Goal: Task Accomplishment & Management: Manage account settings

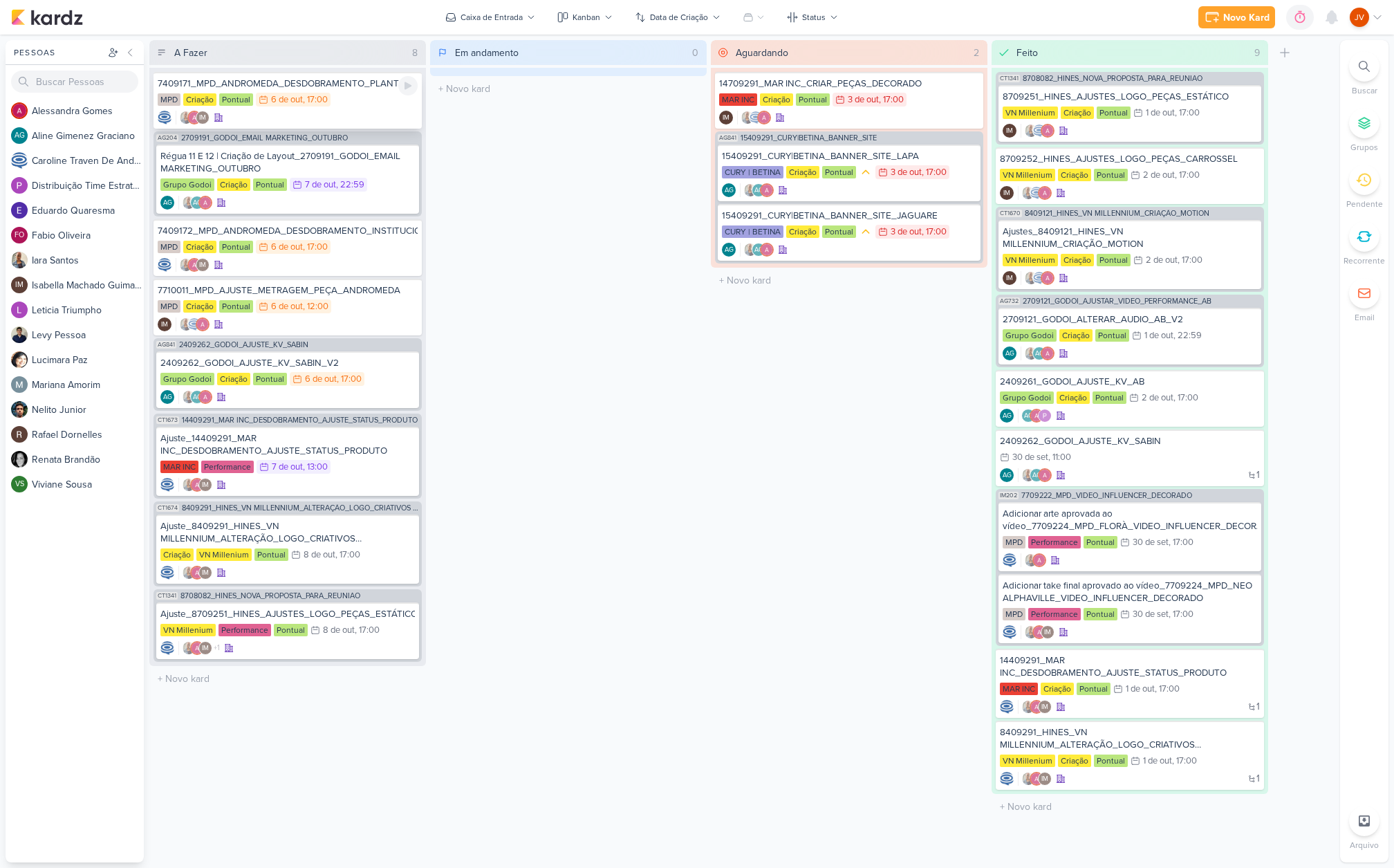
click at [346, 98] on div "MPD Criação Pontual 6/10 [DATE] 17:00" at bounding box center [288, 100] width 260 height 16
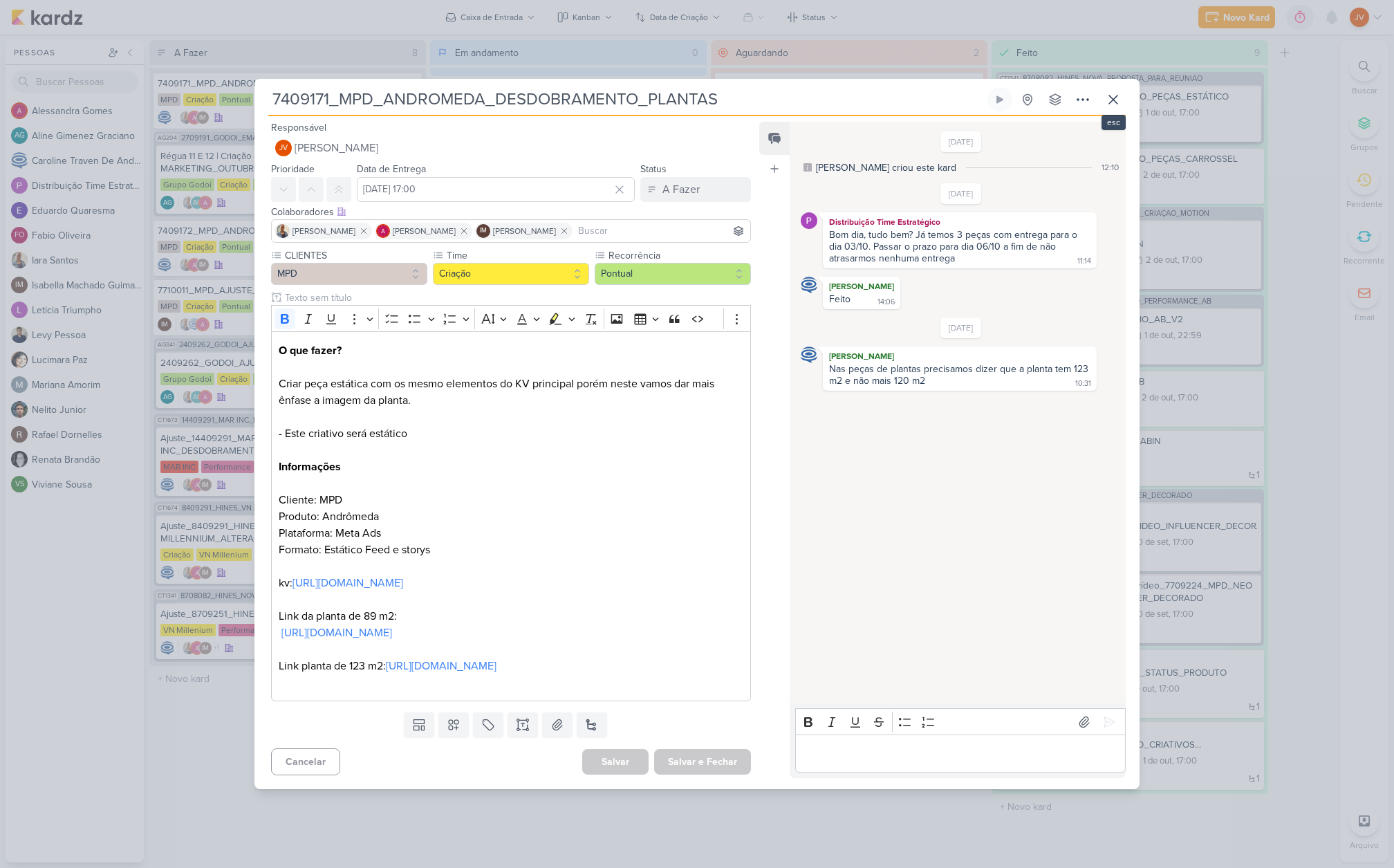
click at [1119, 96] on icon at bounding box center [1113, 99] width 16 height 16
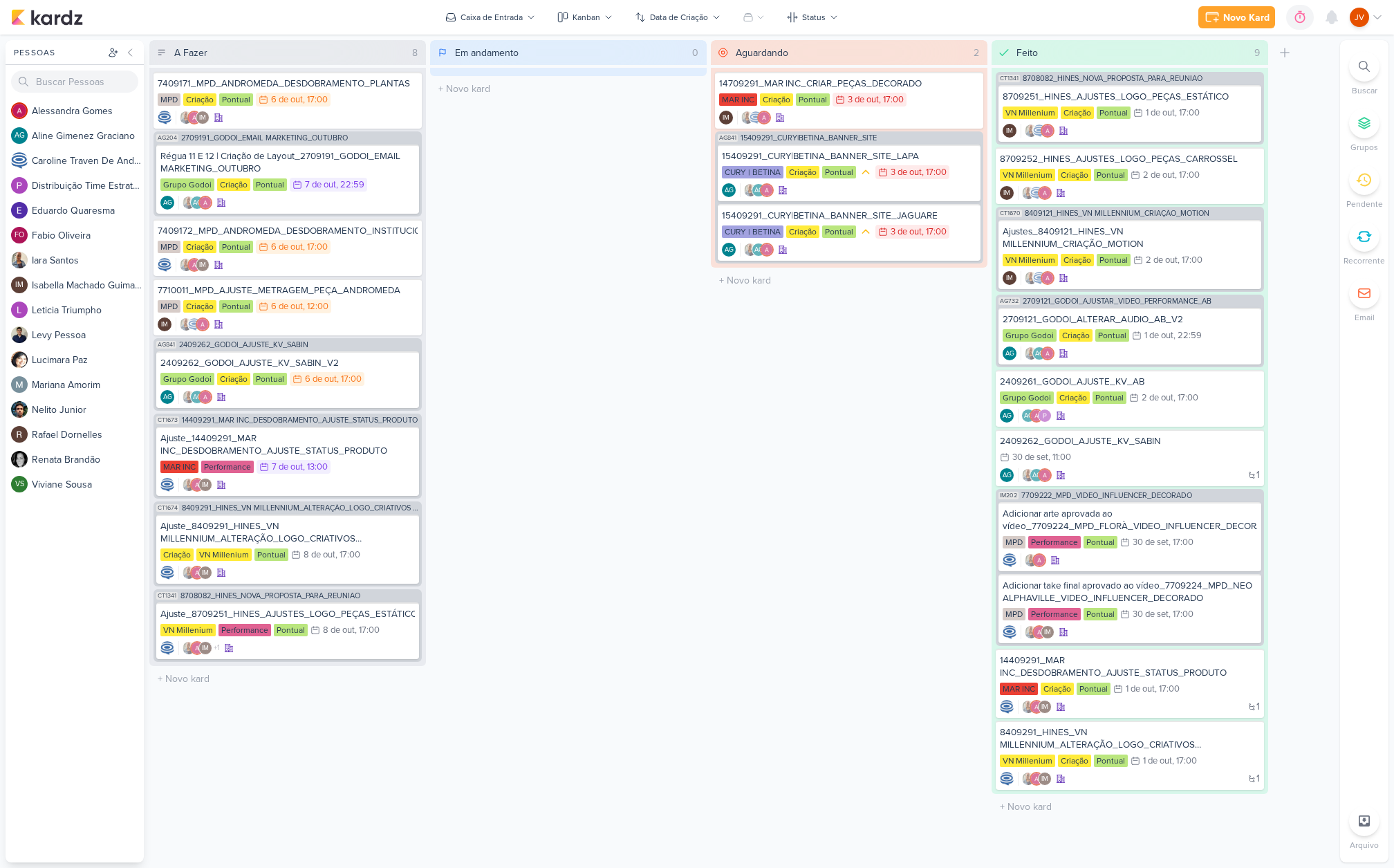
click at [542, 382] on div "Em andamento 0 Mover Para Esquerda Mover Para Direita Deletar O título do kard …" at bounding box center [568, 451] width 277 height 822
click at [339, 363] on div "2409262_GODOI_AJUSTE_KV_SABIN_V2" at bounding box center [287, 363] width 254 height 12
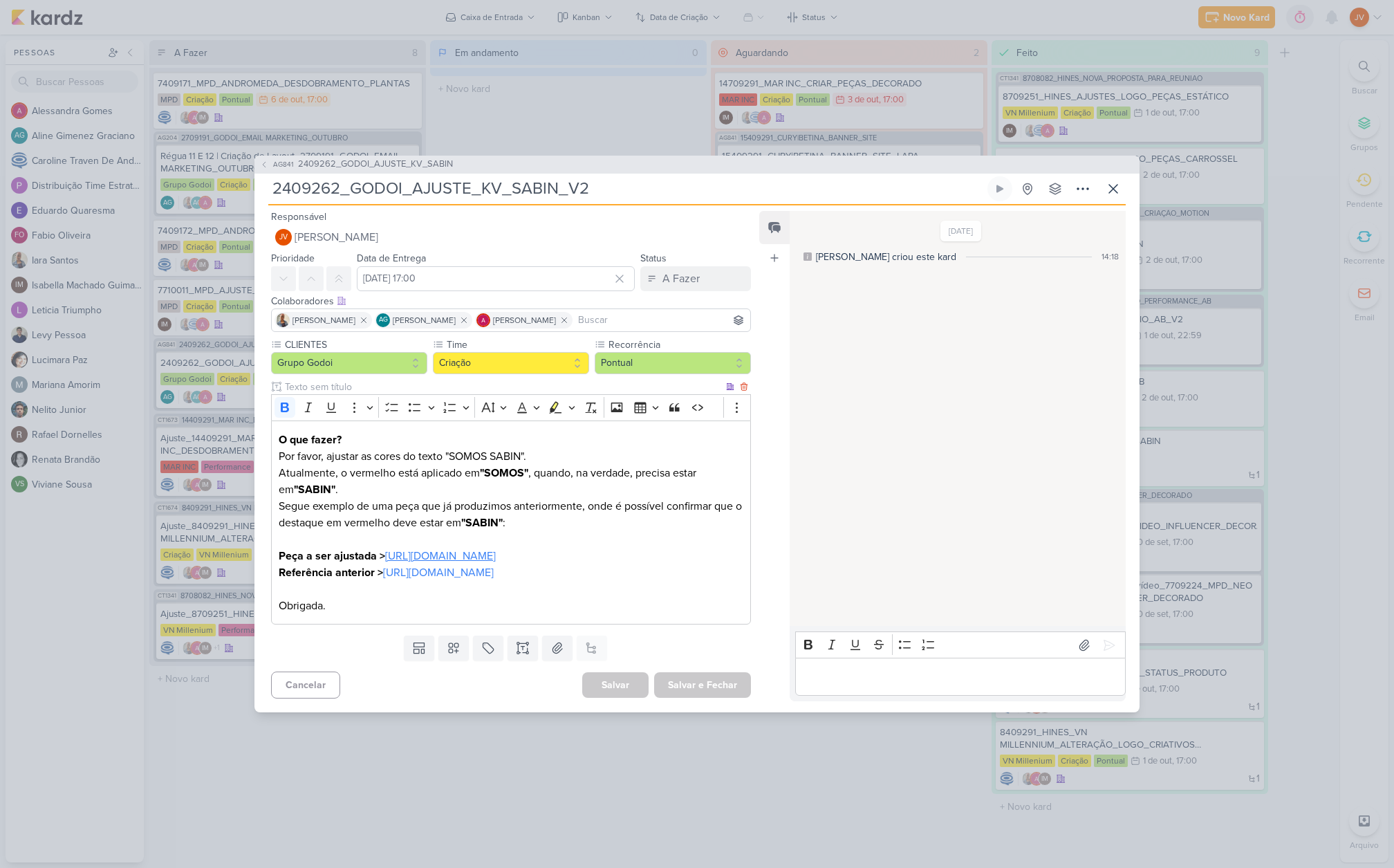
click at [491, 554] on link "https://drive.google.com/drive/folders/1GVGWb9qODs6McwsXnuuxgoV1Y2fxjJVp" at bounding box center [441, 556] width 110 height 14
drag, startPoint x: 591, startPoint y: 174, endPoint x: 242, endPoint y: 167, distance: 349.1
click at [242, 167] on div "AG841 2409262_GODOI_AJUSTE_KV_SABIN 2409262_GODOI_AJUSTE_KV_SABIN_V2" at bounding box center [697, 434] width 1394 height 868
drag, startPoint x: 595, startPoint y: 175, endPoint x: 241, endPoint y: 173, distance: 354.0
click at [242, 174] on div "AG841 2409262_GODOI_AJUSTE_KV_SABIN 2409262_GODOI_AJUSTE_KV_SABIN_V2" at bounding box center [697, 434] width 1394 height 868
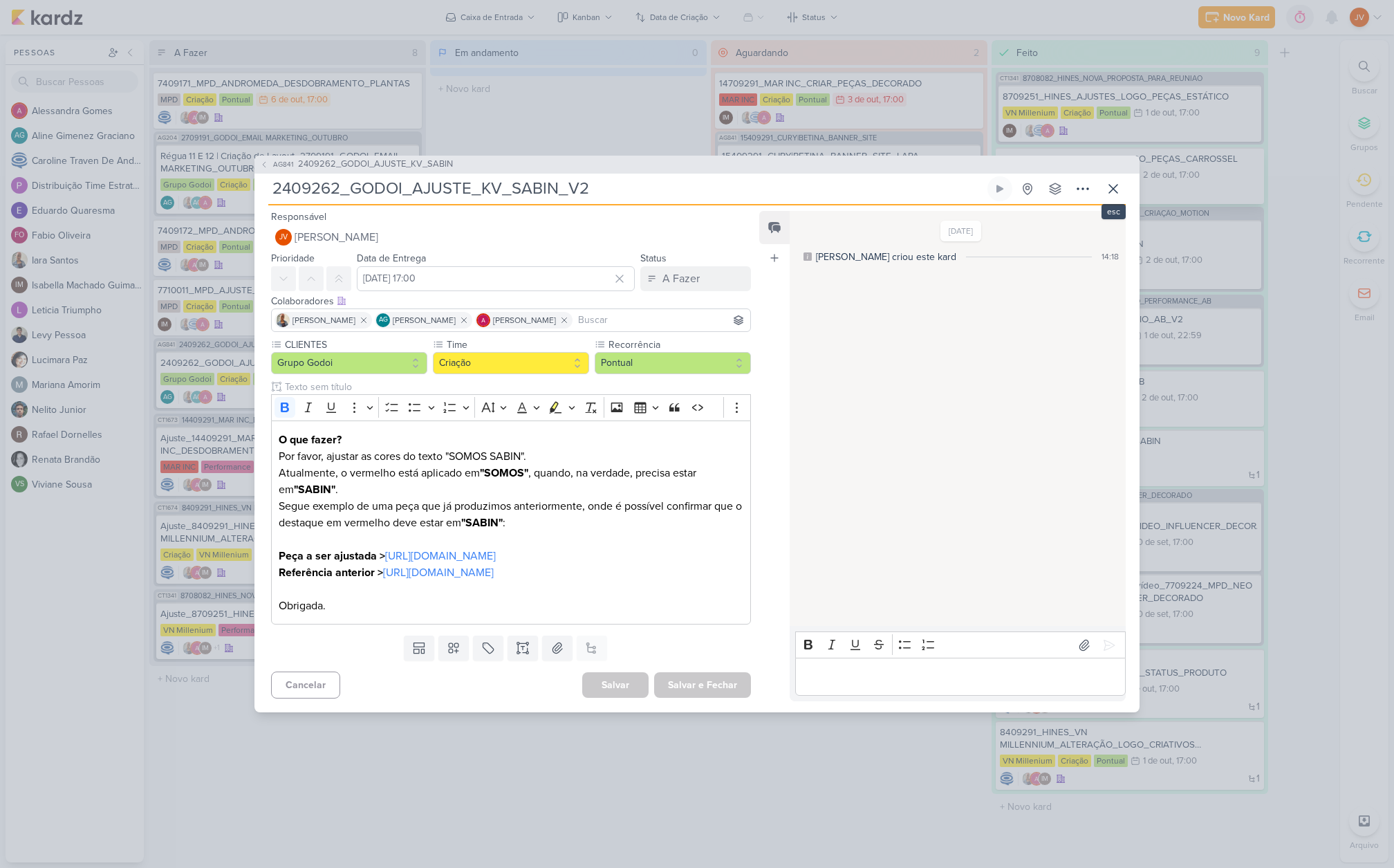
click at [1111, 185] on icon at bounding box center [1113, 189] width 9 height 9
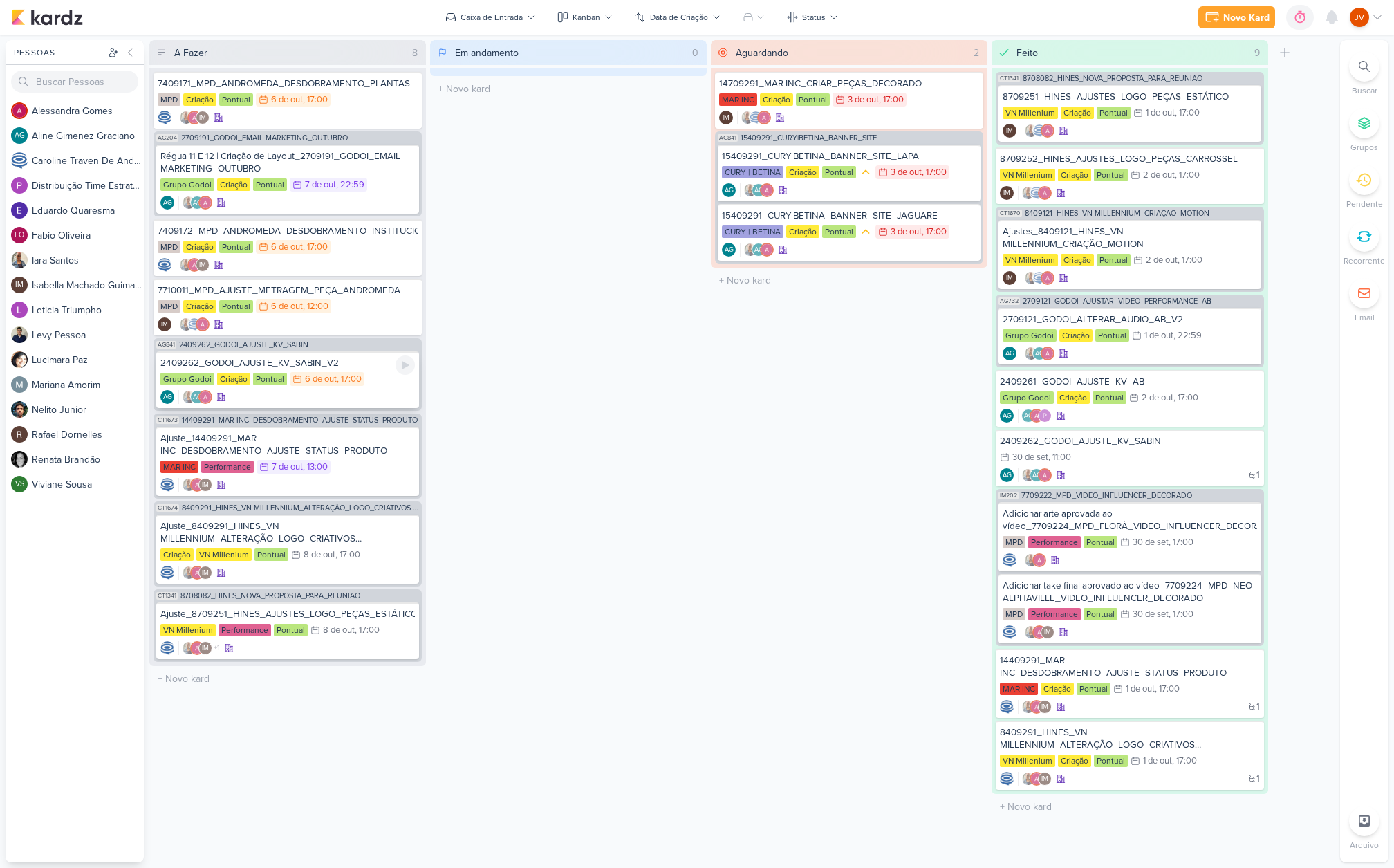
click at [359, 368] on div "2409262_GODOI_AJUSTE_KV_SABIN_V2" at bounding box center [287, 363] width 254 height 12
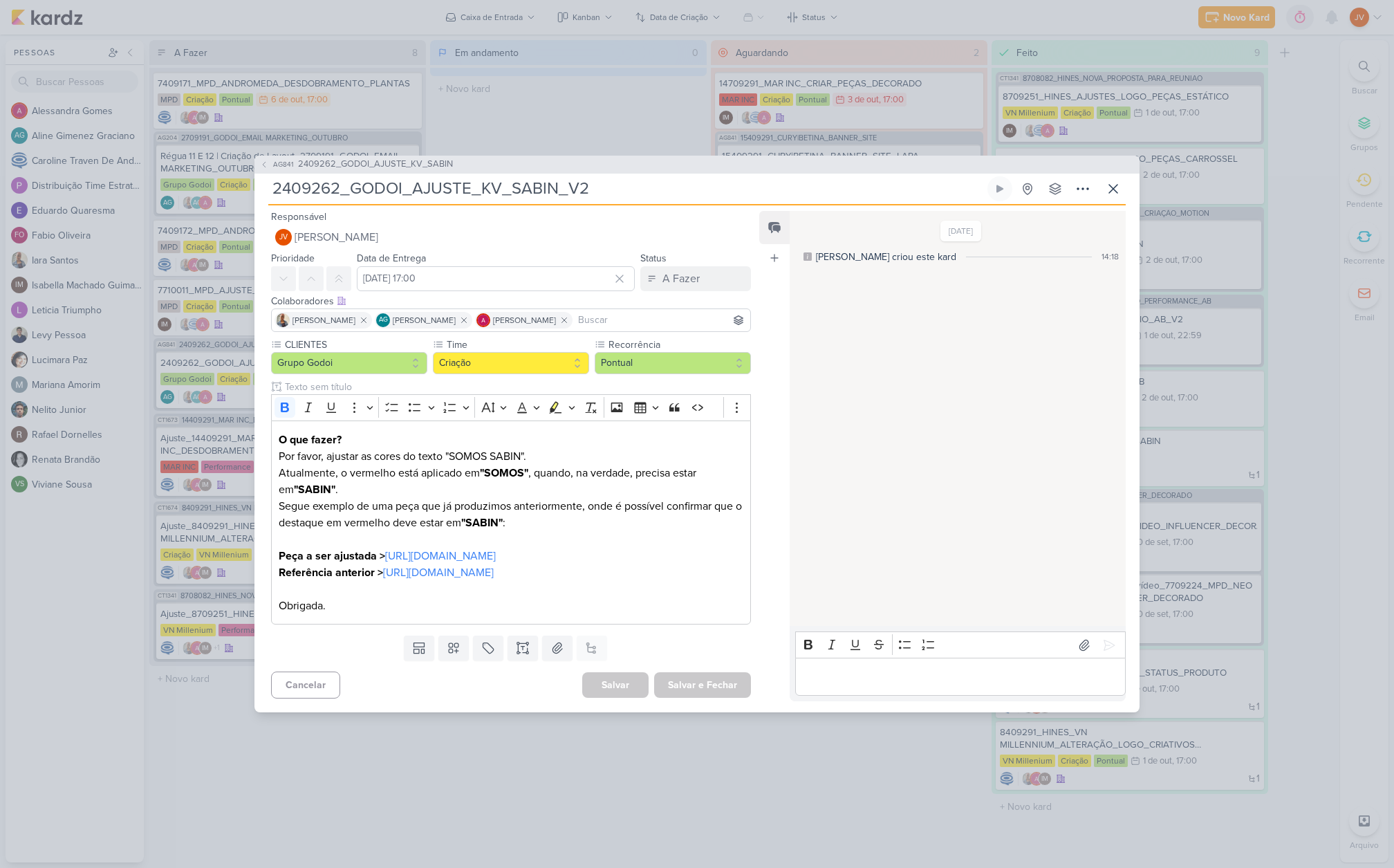
click at [591, 176] on input "2409262_GODOI_AJUSTE_KV_SABIN_V2" at bounding box center [626, 189] width 716 height 25
click at [593, 176] on input "2409262_GODOI_AJUSTE_KV_SABIN_V2" at bounding box center [626, 189] width 716 height 25
click at [758, 805] on div "AG841 2409262_GODOI_AJUSTE_KV_SABIN 2409262_GODOI_AJUSTE_KV_SABIN_V2" at bounding box center [697, 434] width 1394 height 868
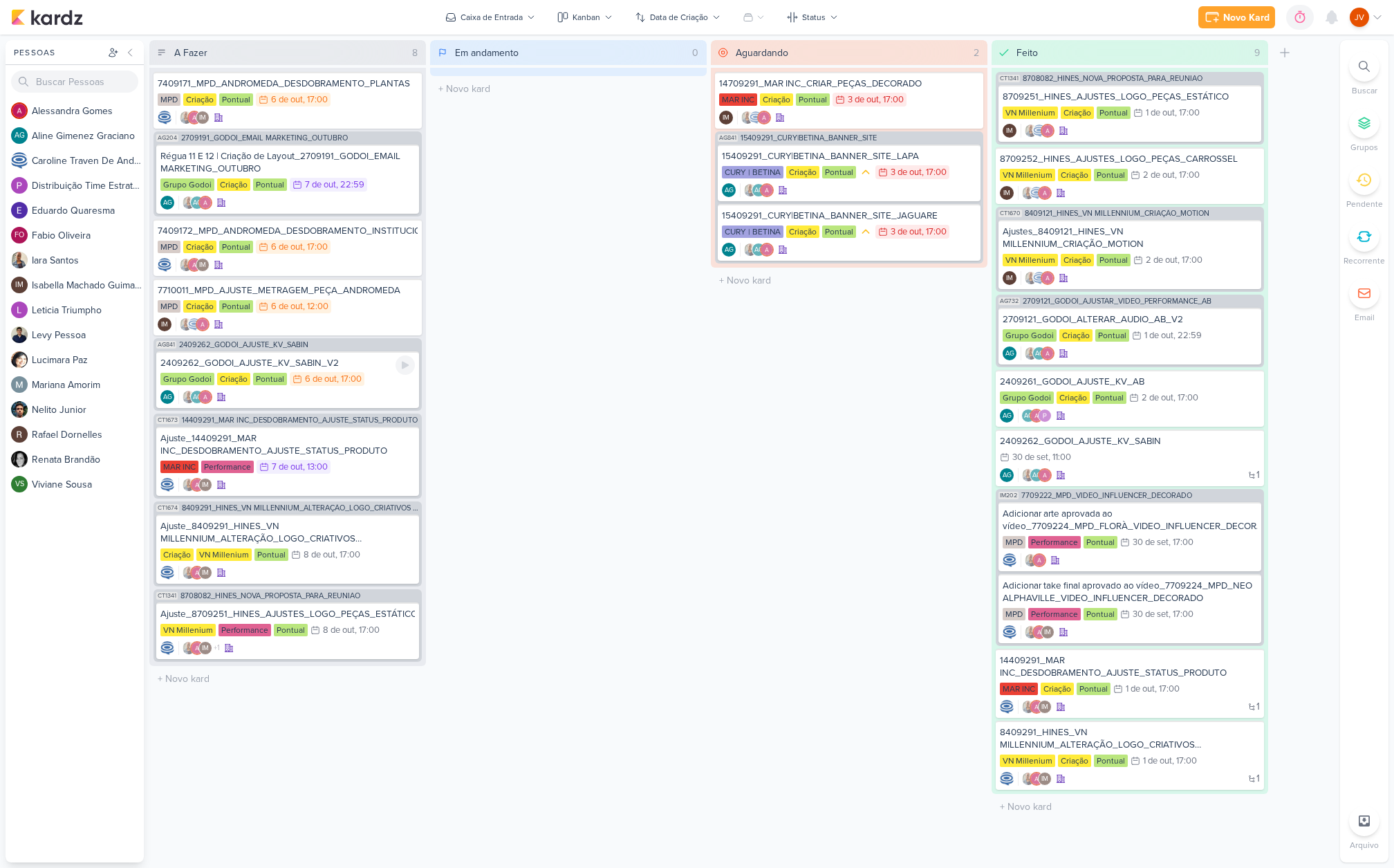
click at [340, 365] on div "2409262_GODOI_AJUSTE_KV_SABIN_V2" at bounding box center [287, 363] width 254 height 12
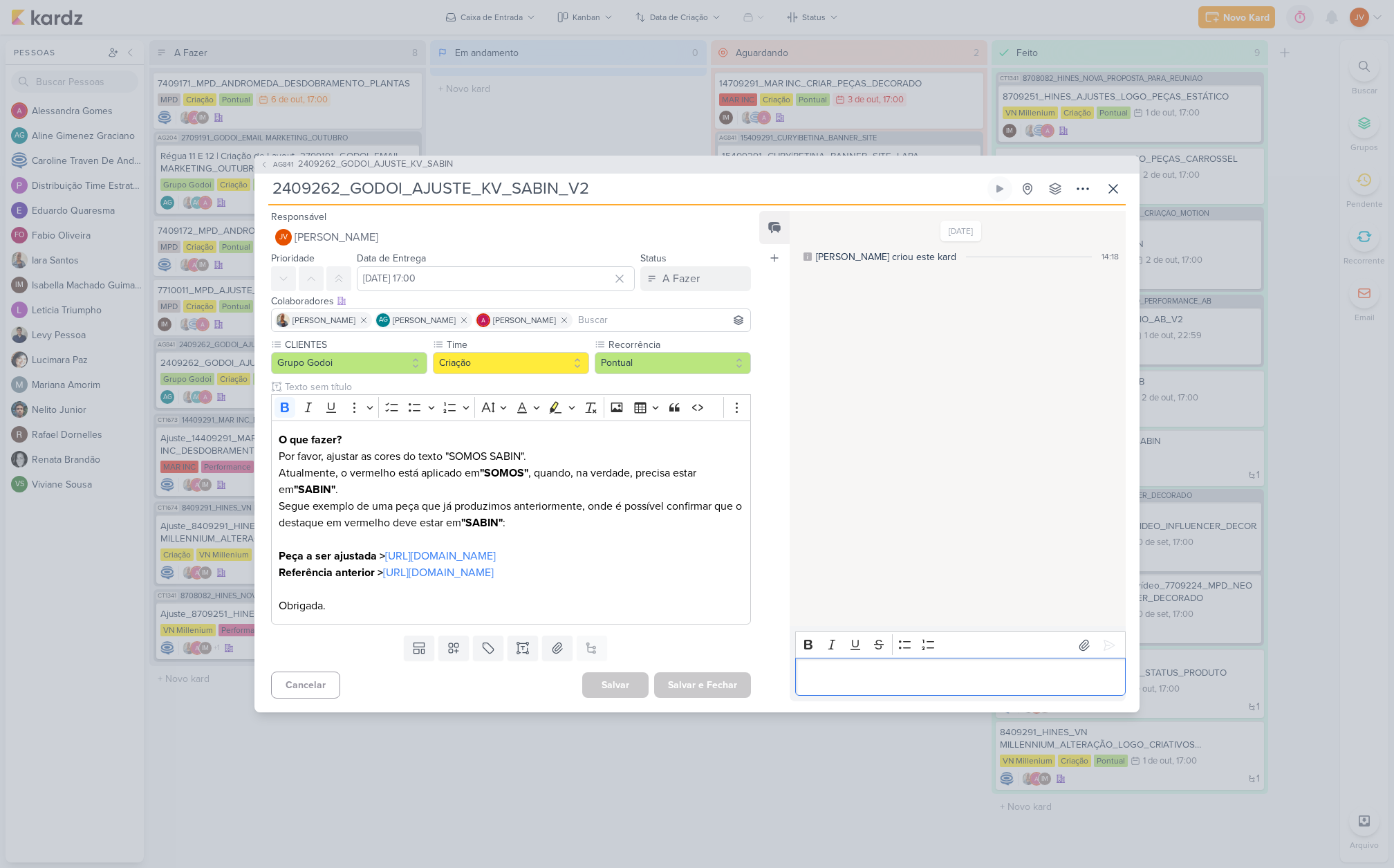
click at [843, 685] on p "Editor editing area: main" at bounding box center [960, 676] width 316 height 16
click at [1104, 649] on icon at bounding box center [1109, 644] width 10 height 10
click at [671, 270] on div "A Fazer" at bounding box center [681, 278] width 37 height 16
click at [674, 348] on div "Aguardando" at bounding box center [680, 355] width 53 height 15
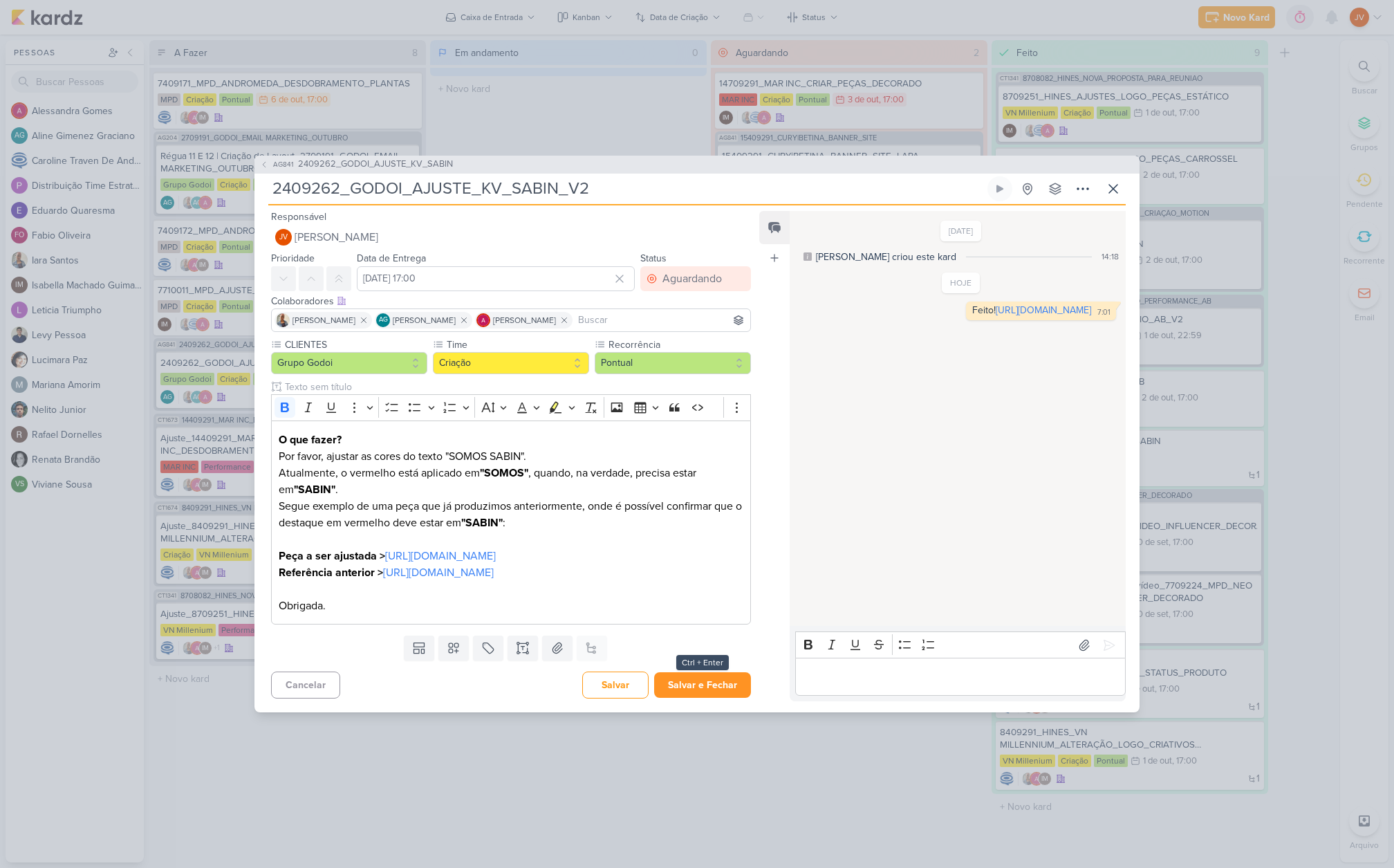
click at [701, 698] on button "Salvar e Fechar" at bounding box center [702, 685] width 97 height 26
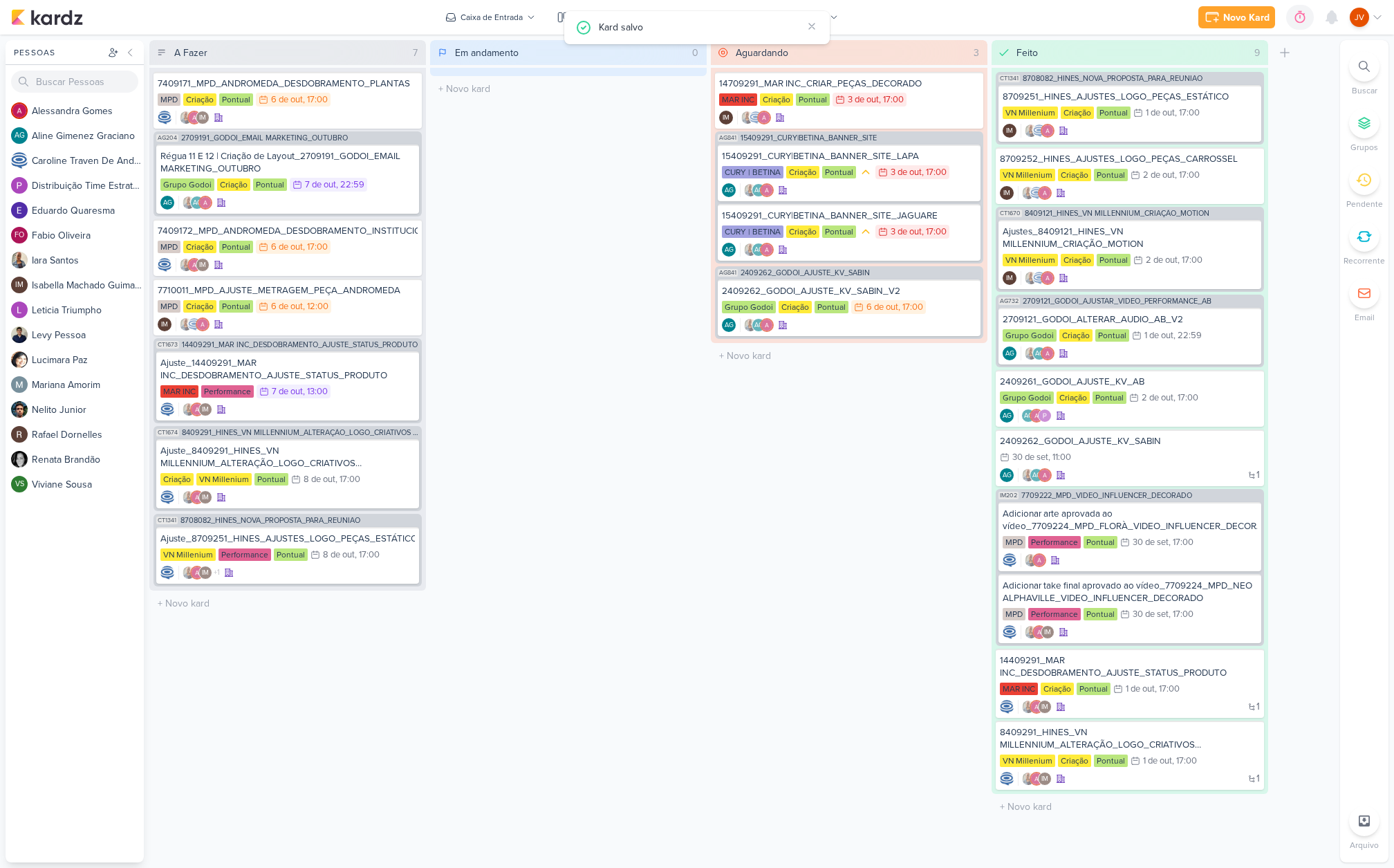
click at [655, 511] on div "Em andamento 0 Mover Para Esquerda Mover Para Direita Deletar O título do kard …" at bounding box center [568, 451] width 277 height 822
click at [339, 295] on div "7710011_MPD_AJUSTE_METRAGEM_PEÇA_ANDROMEDA" at bounding box center [288, 291] width 260 height 12
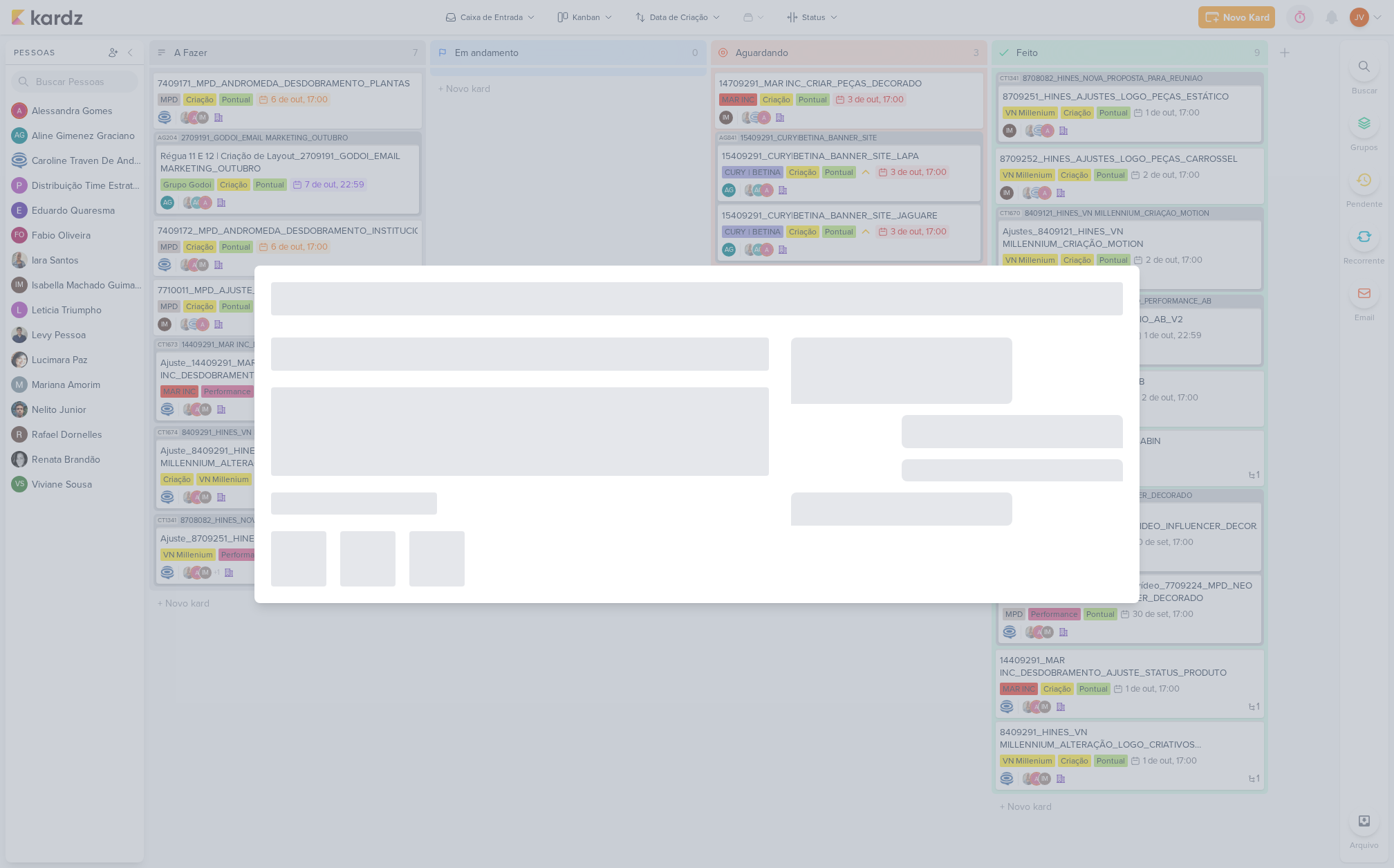
type input "7710011_MPD_AJUSTE_METRAGEM_PEÇA_ANDROMEDA"
type input "6 de outubro de 2025 às 12:00"
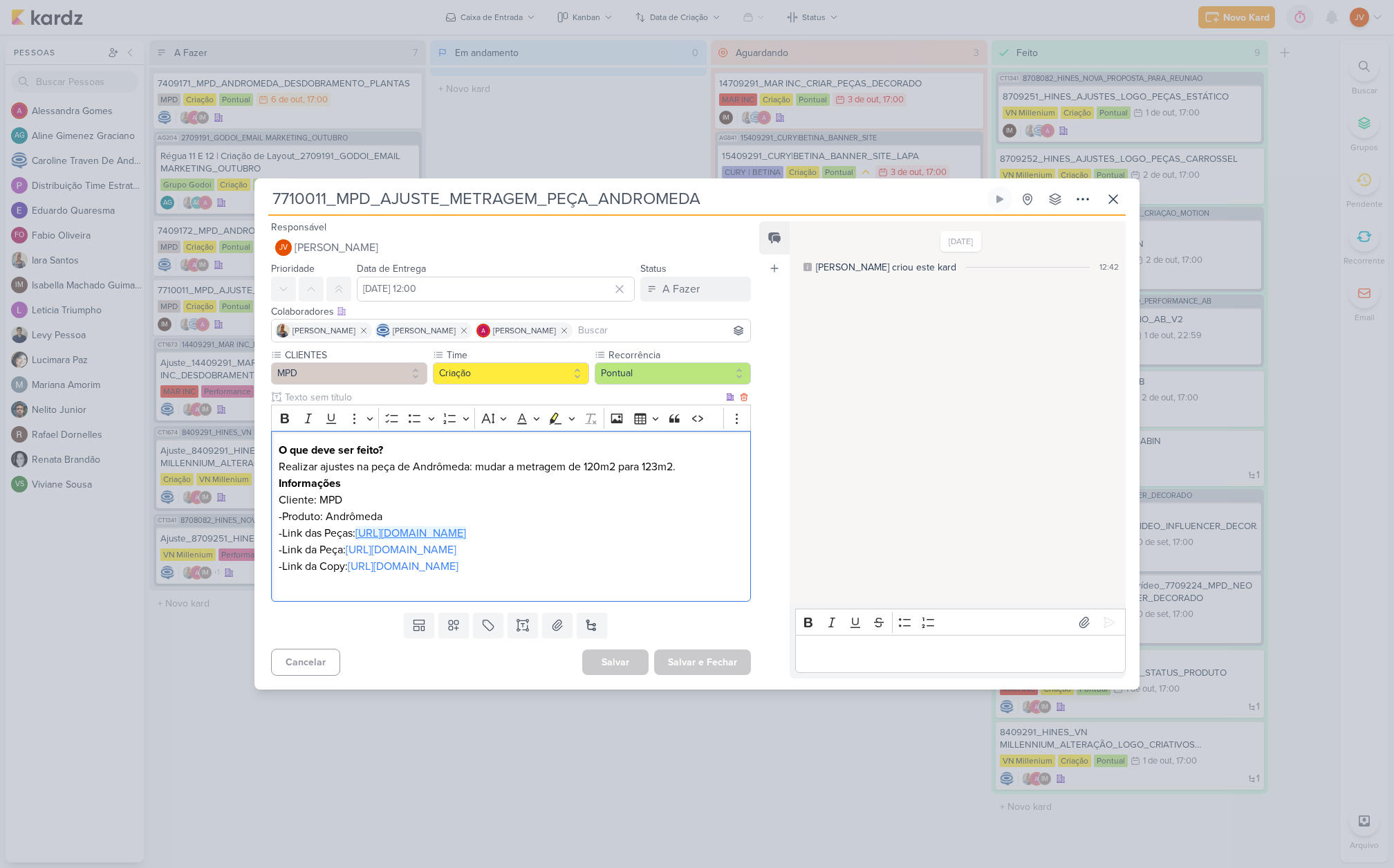
click at [463, 526] on link "https://drive.google.com/drive/folders/1ovbfIuqxZn0is9ijoAvKlqbucRhY08aK" at bounding box center [410, 533] width 110 height 14
click at [417, 542] on link "https://drive.google.com/file/d/1Yg_-egJtjuG6SbCtlhSMVMZHED7RUHIZ/view?usp=driv…" at bounding box center [401, 549] width 110 height 14
click at [428, 186] on input "7710011_MPD_AJUSTE_METRAGEM_PEÇA_ANDROMEDA" at bounding box center [626, 199] width 716 height 25
drag, startPoint x: 695, startPoint y: 172, endPoint x: 355, endPoint y: 138, distance: 341.7
click at [354, 138] on div "7710011_MPD_AJUSTE_METRAGEM_PEÇA_ANDROMEDA" at bounding box center [697, 434] width 1394 height 868
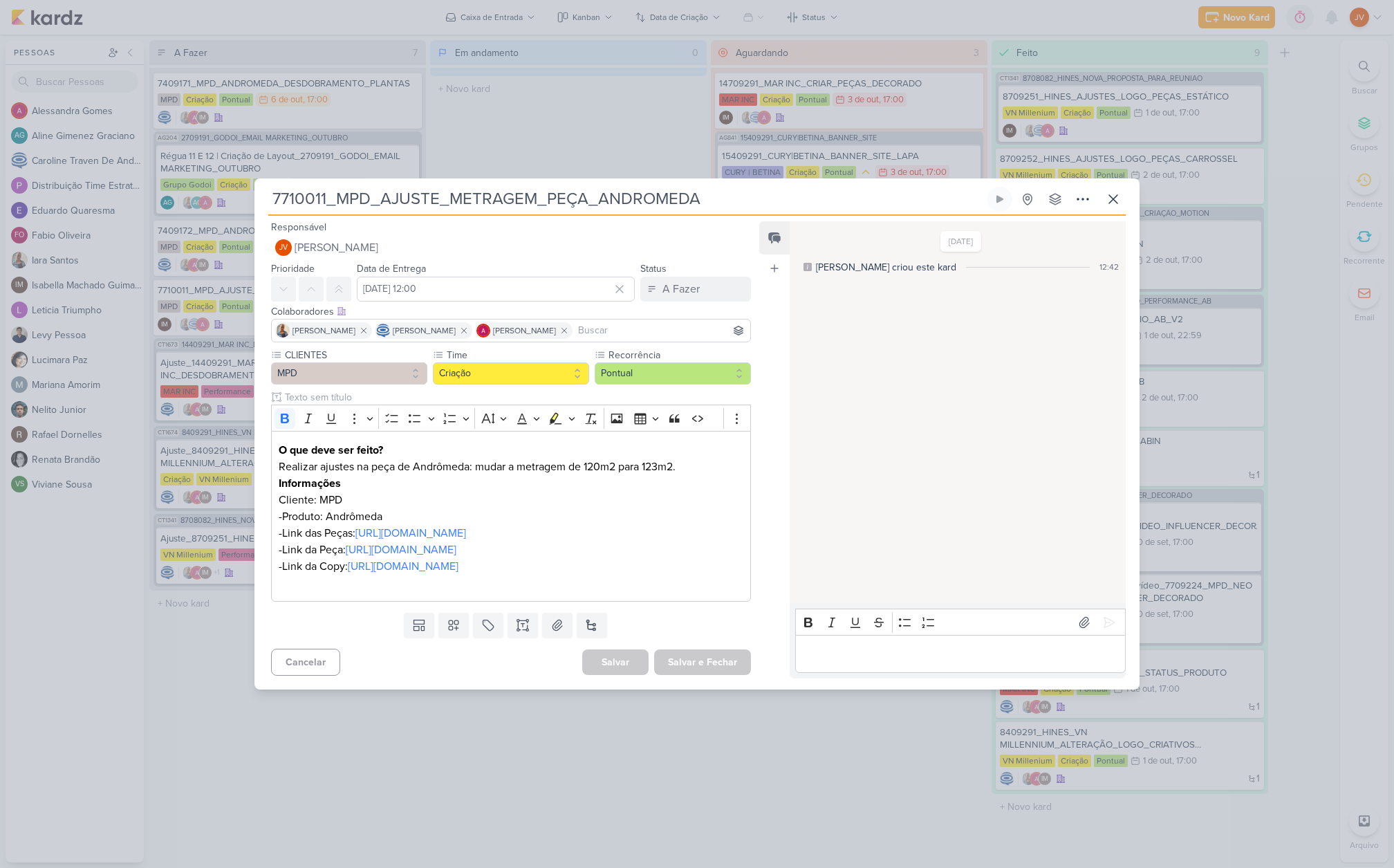
click at [710, 186] on input "7710011_MPD_AJUSTE_METRAGEM_PEÇA_ANDROMEDA" at bounding box center [626, 199] width 716 height 25
drag, startPoint x: 710, startPoint y: 171, endPoint x: 441, endPoint y: 152, distance: 269.7
click at [446, 152] on div "7710011_MPD_AJUSTE_METRAGEM_PEÇA_ANDROMEDA" at bounding box center [697, 434] width 1394 height 868
click at [560, 807] on div "7710011_MPD_AJUSTE_METRAGEM_PEÇA_ANDROMEDA" at bounding box center [697, 434] width 1394 height 868
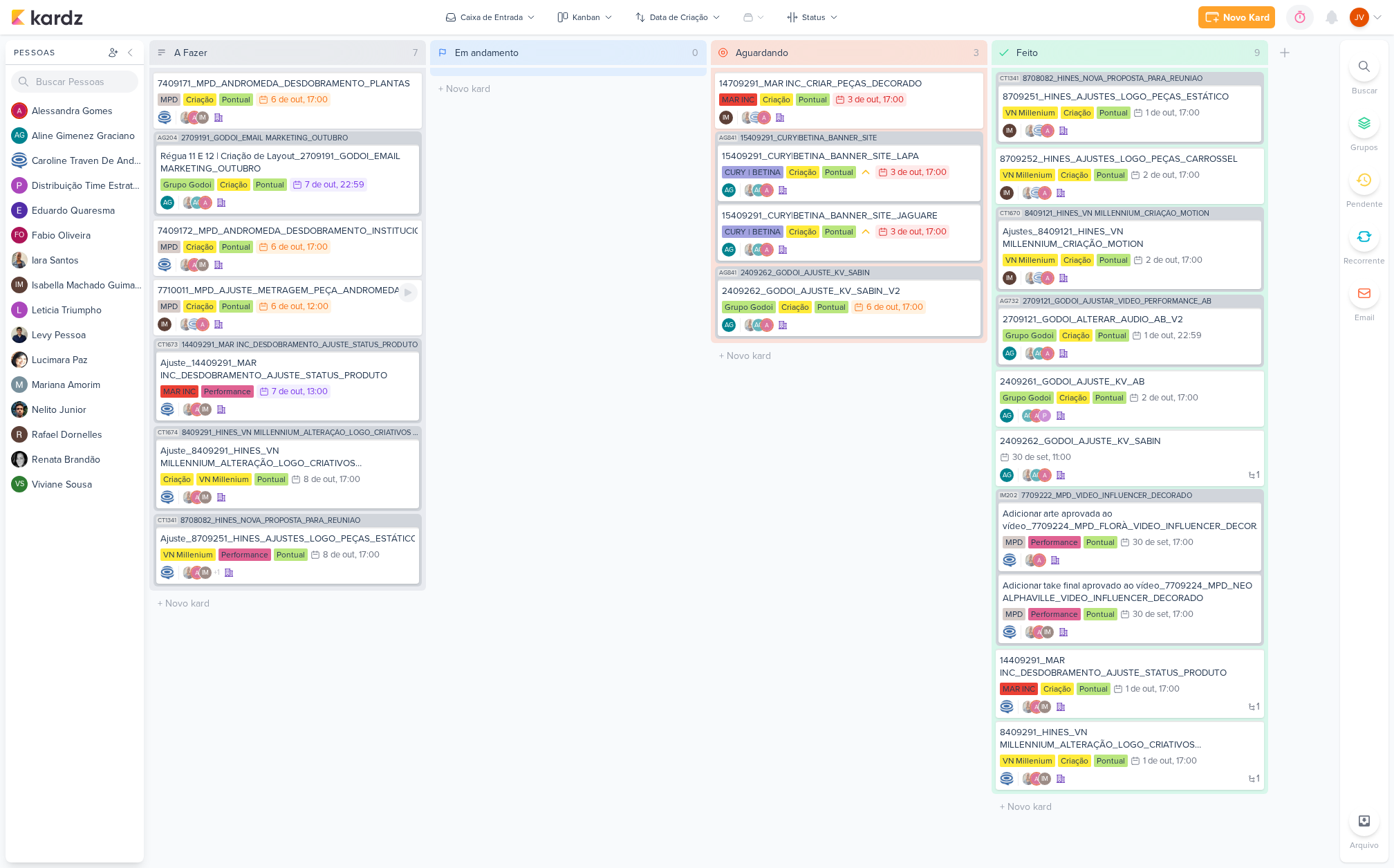
click at [347, 298] on div "7710011_MPD_AJUSTE_METRAGEM_PEÇA_ANDROMEDA MPD Criação Pontual 6/10 6 de out , …" at bounding box center [288, 307] width 268 height 57
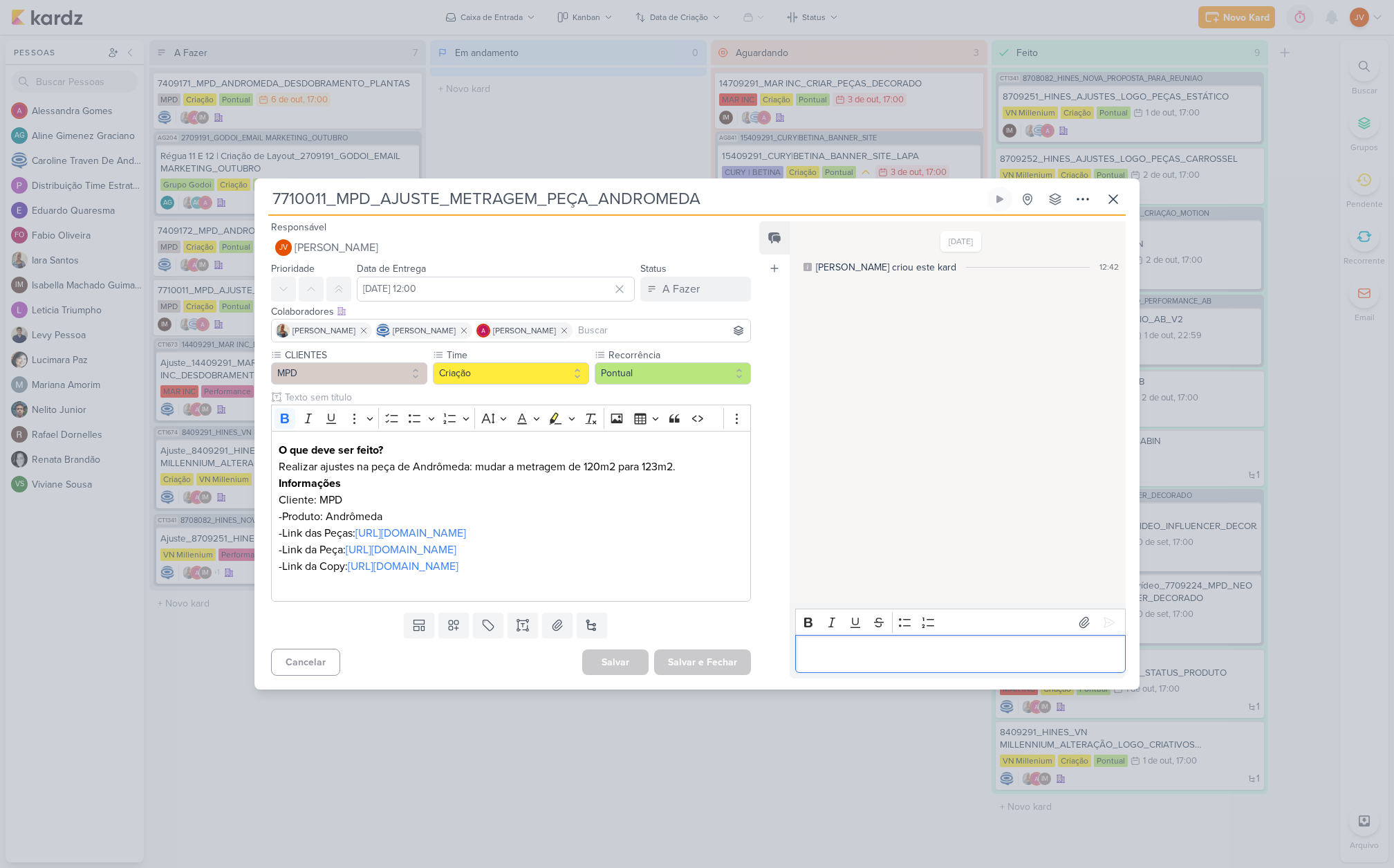
click at [834, 662] on p "Editor editing area: main" at bounding box center [960, 654] width 316 height 16
click at [1106, 629] on icon at bounding box center [1109, 622] width 14 height 14
click at [673, 281] on div "A Fazer" at bounding box center [681, 288] width 37 height 16
click at [667, 359] on div "Aguardando" at bounding box center [680, 366] width 53 height 15
click at [699, 675] on button "Salvar e Fechar" at bounding box center [702, 661] width 97 height 26
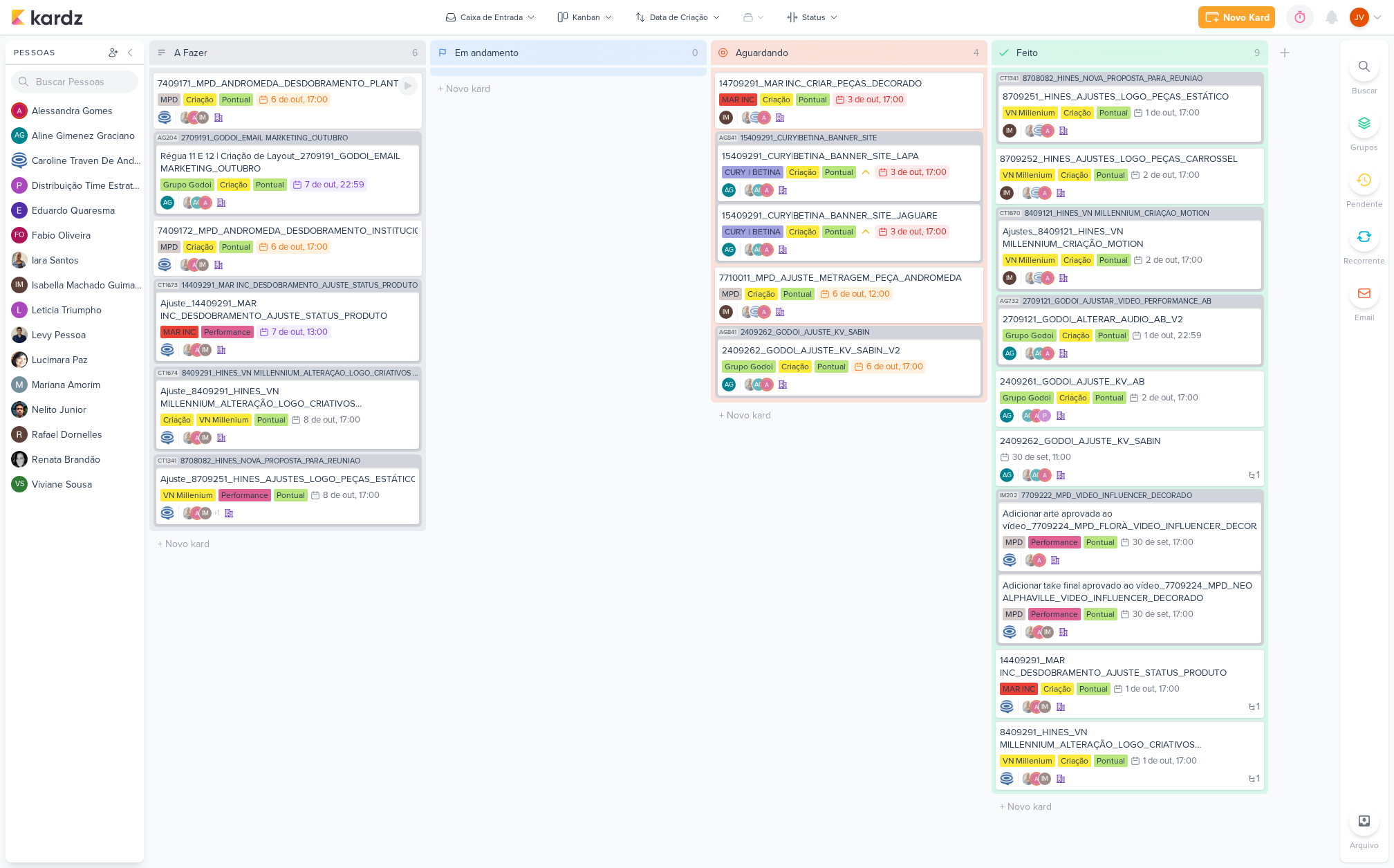
click at [289, 84] on div "7409171_MPD_ANDROMEDA_DESDOBRAMENTO_PLANTAS" at bounding box center [288, 84] width 260 height 12
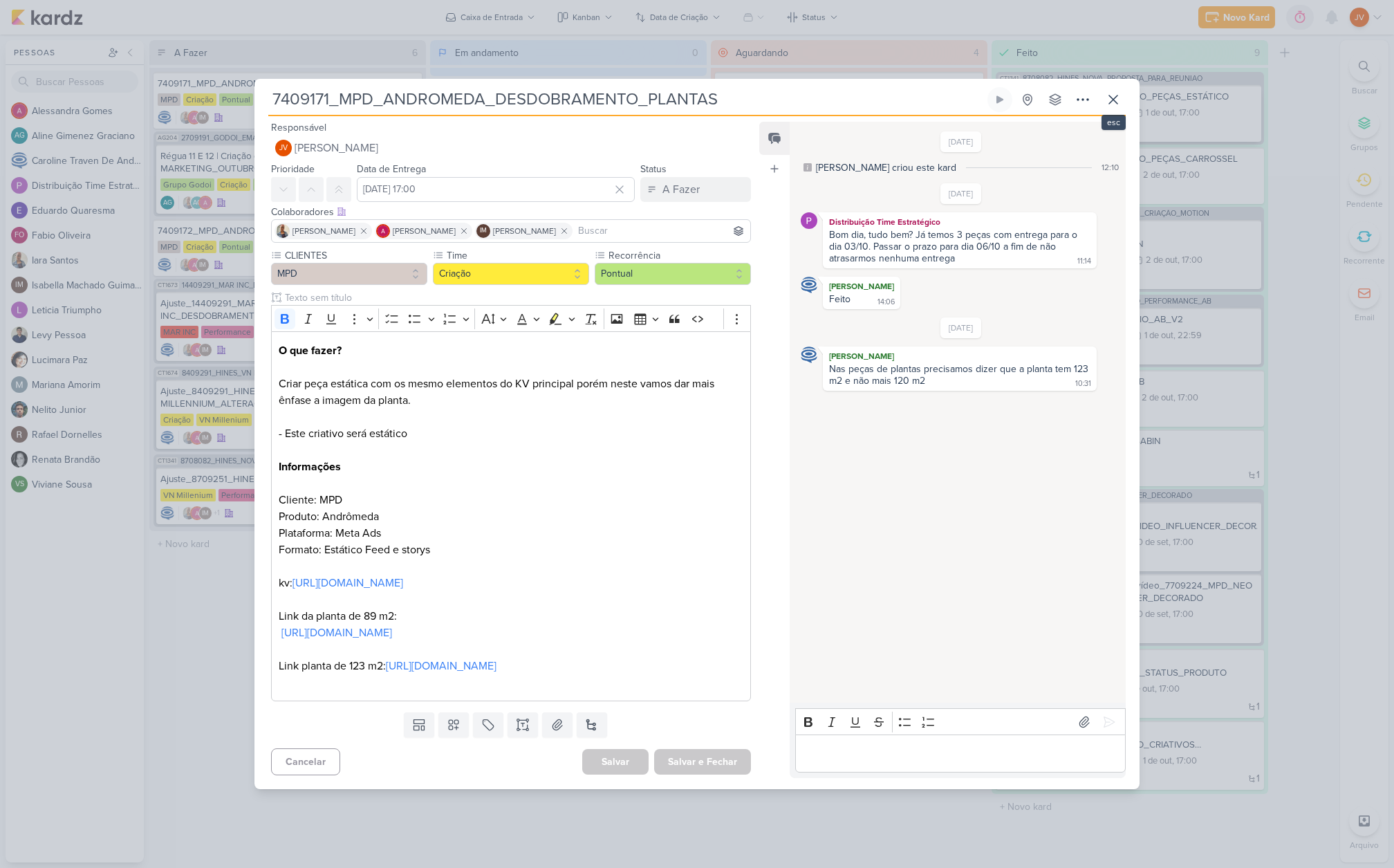
click at [1118, 91] on icon at bounding box center [1113, 99] width 16 height 16
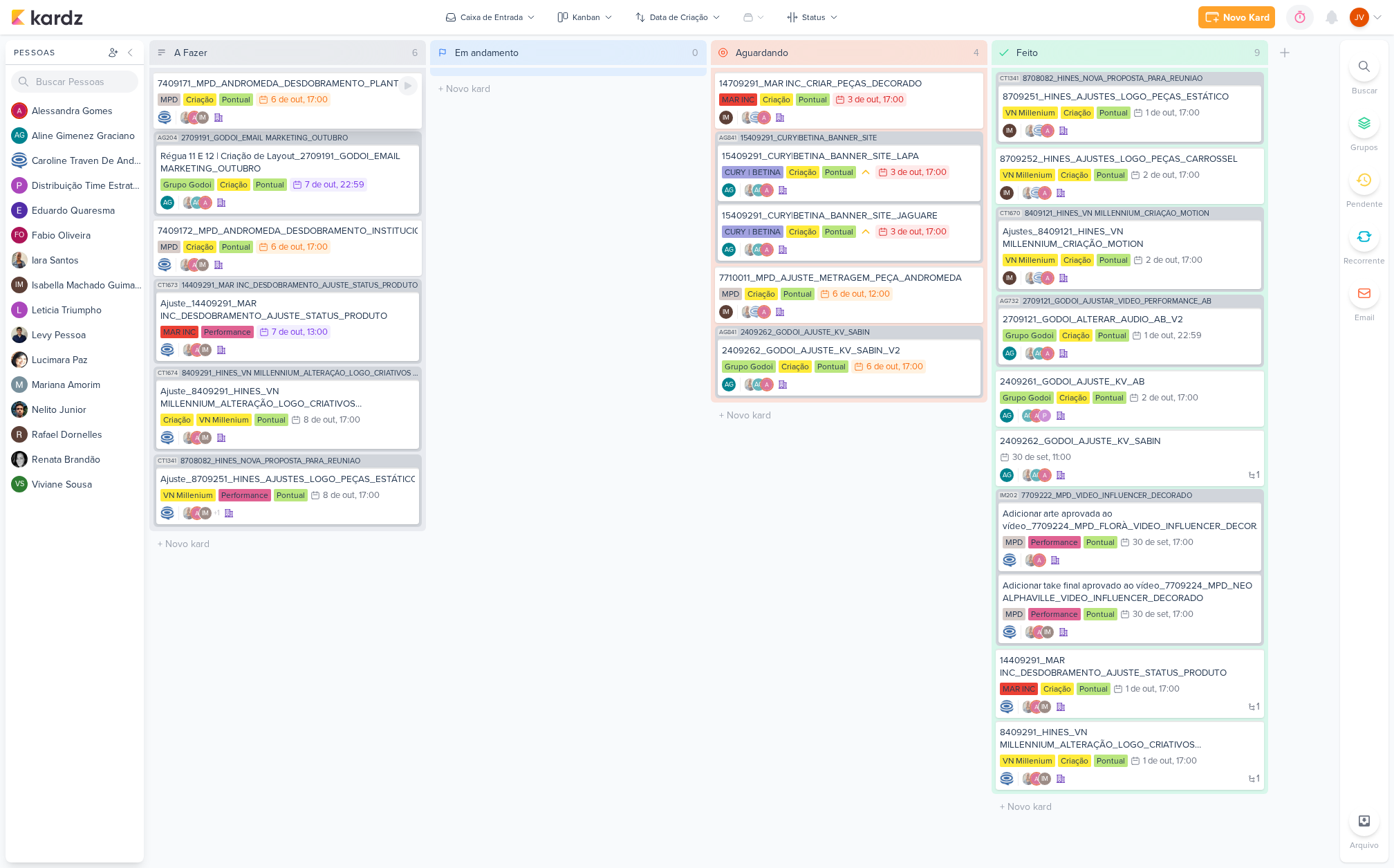
click at [336, 84] on div "7409171_MPD_ANDROMEDA_DESDOBRAMENTO_PLANTAS" at bounding box center [288, 84] width 260 height 12
